Goal: Find specific page/section: Find specific page/section

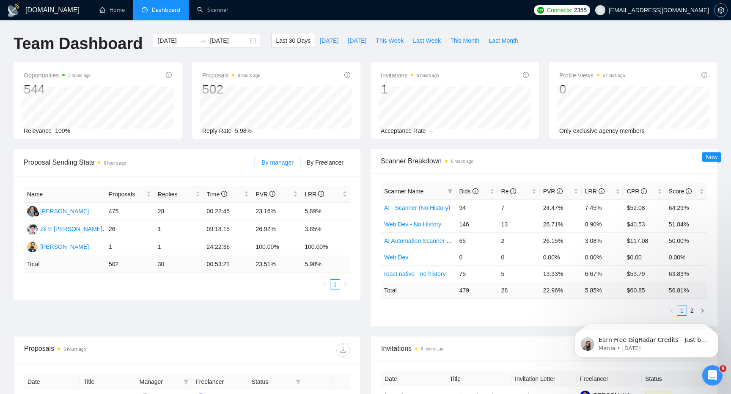
click at [724, 8] on icon "setting" at bounding box center [720, 10] width 7 height 7
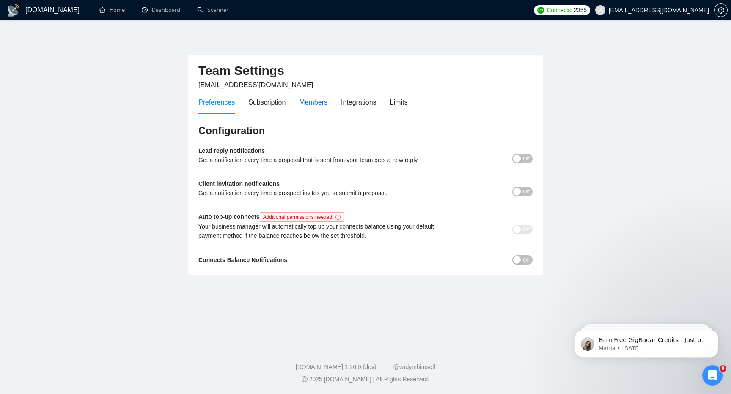
click at [312, 99] on div "Members" at bounding box center [313, 102] width 28 height 11
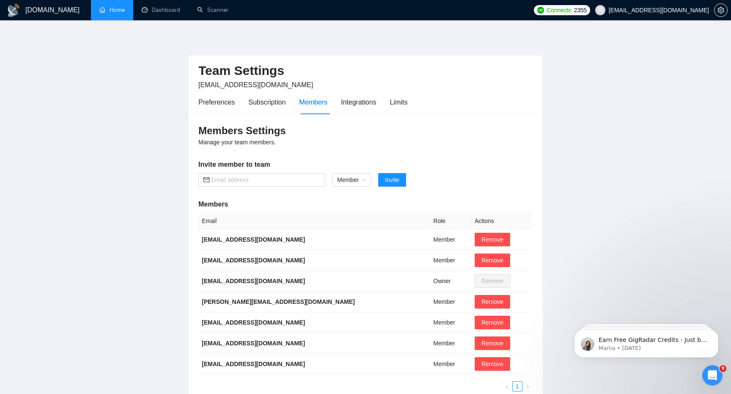
click at [121, 8] on link "Home" at bounding box center [111, 9] width 25 height 7
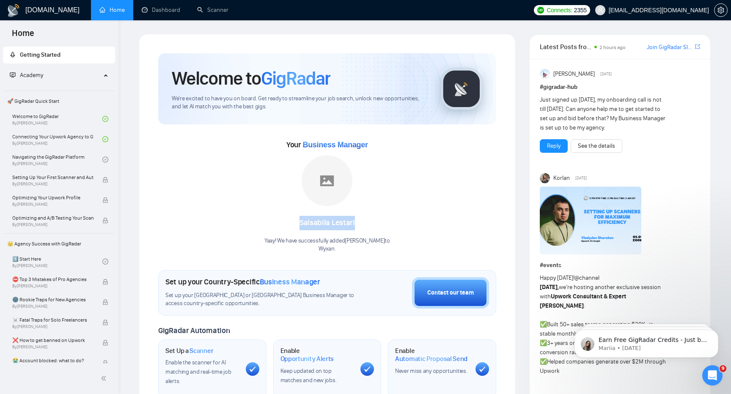
drag, startPoint x: 300, startPoint y: 224, endPoint x: 359, endPoint y: 223, distance: 59.2
click at [359, 223] on div "[PERSON_NAME]" at bounding box center [327, 223] width 126 height 14
copy div "[PERSON_NAME]"
